Goal: Information Seeking & Learning: Learn about a topic

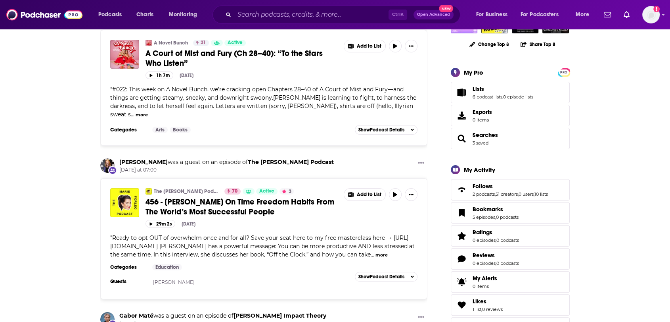
scroll to position [132, 0]
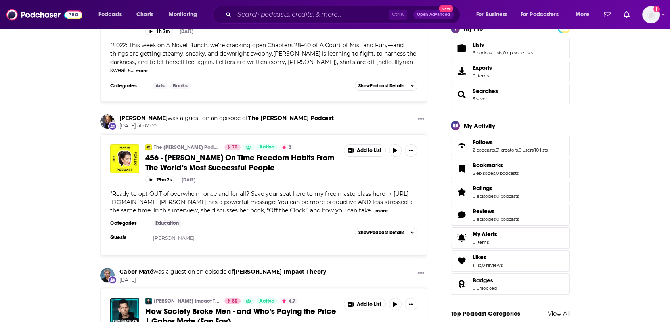
click at [217, 153] on span "456 - Laura Vanderkam On Time Freedom Habits From The World’s Most Successful P…" at bounding box center [240, 163] width 189 height 20
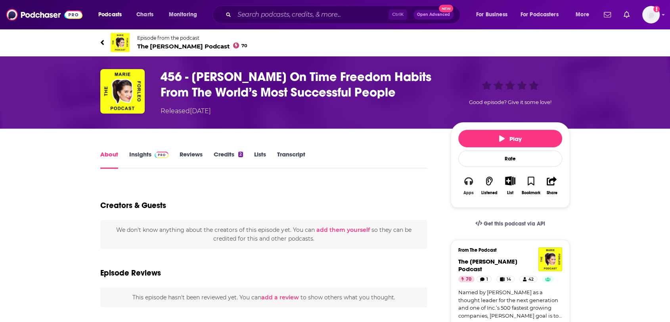
click at [468, 185] on icon "button" at bounding box center [469, 181] width 9 height 9
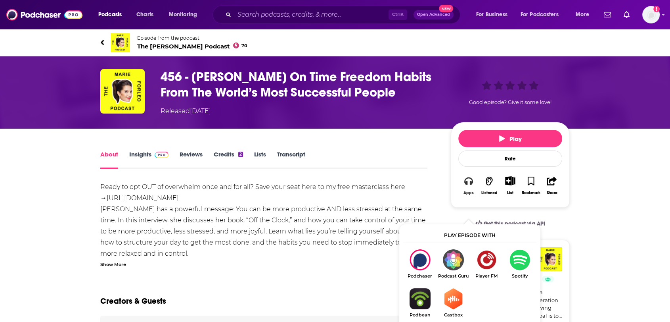
scroll to position [44, 0]
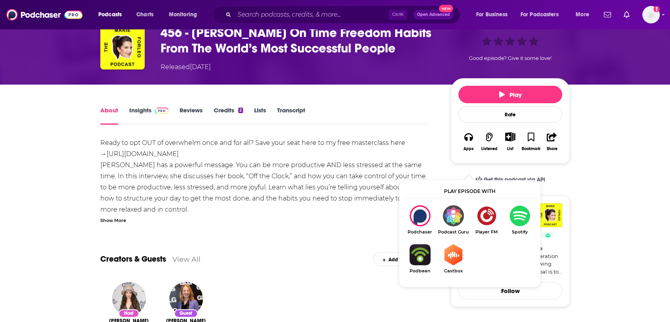
click at [348, 223] on div "Show More" at bounding box center [263, 220] width 327 height 8
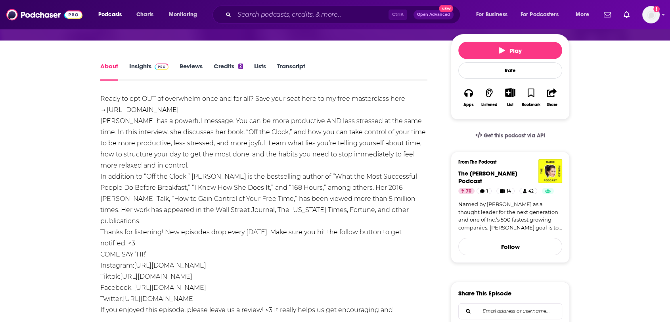
scroll to position [0, 0]
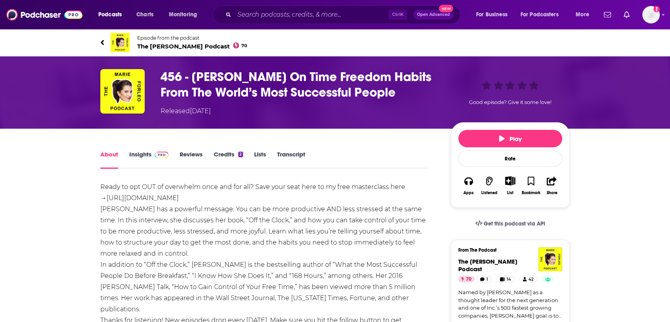
click at [169, 49] on span "The Marie Forleo Podcast 70" at bounding box center [192, 46] width 110 height 8
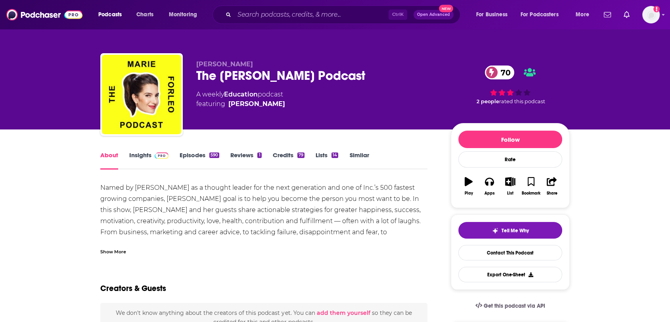
click at [148, 157] on link "Insights" at bounding box center [148, 160] width 39 height 18
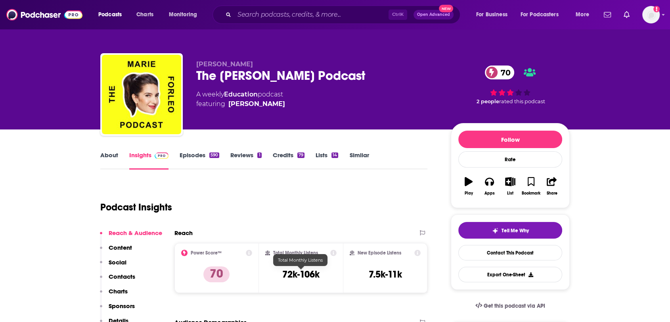
drag, startPoint x: 319, startPoint y: 271, endPoint x: 274, endPoint y: 275, distance: 45.0
click at [274, 275] on div "Total Monthly Listens 72k-106k" at bounding box center [301, 268] width 72 height 37
click at [40, 17] on img at bounding box center [44, 14] width 76 height 15
